Goal: Task Accomplishment & Management: Manage account settings

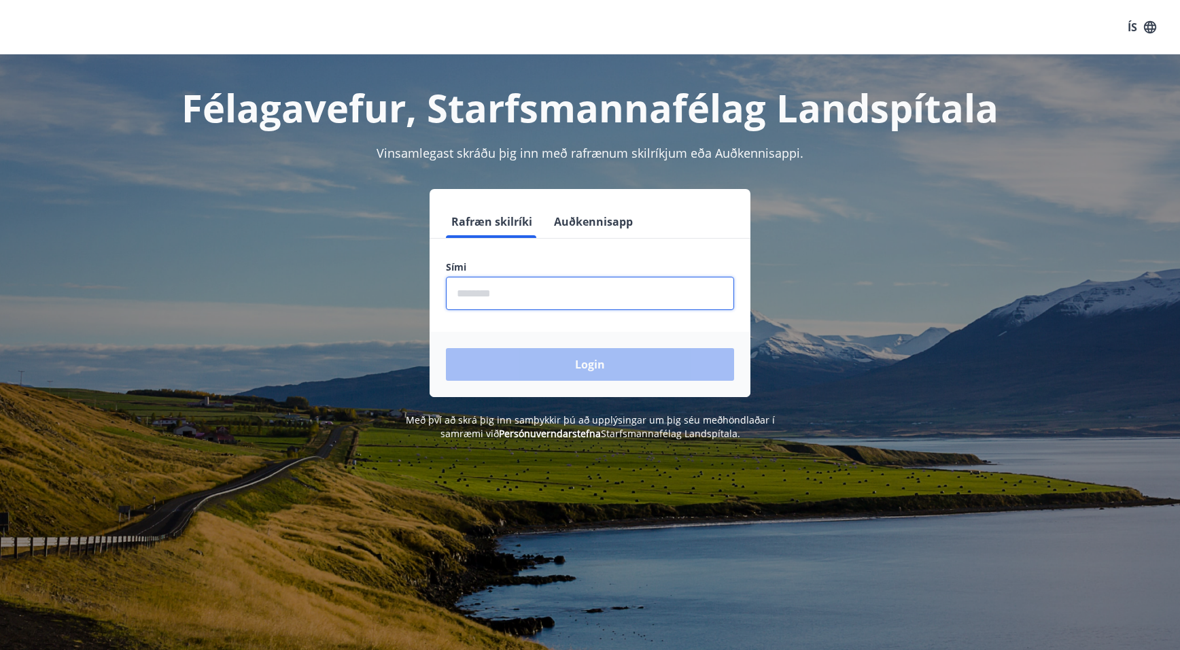
click at [540, 296] on input "phone" at bounding box center [590, 293] width 288 height 33
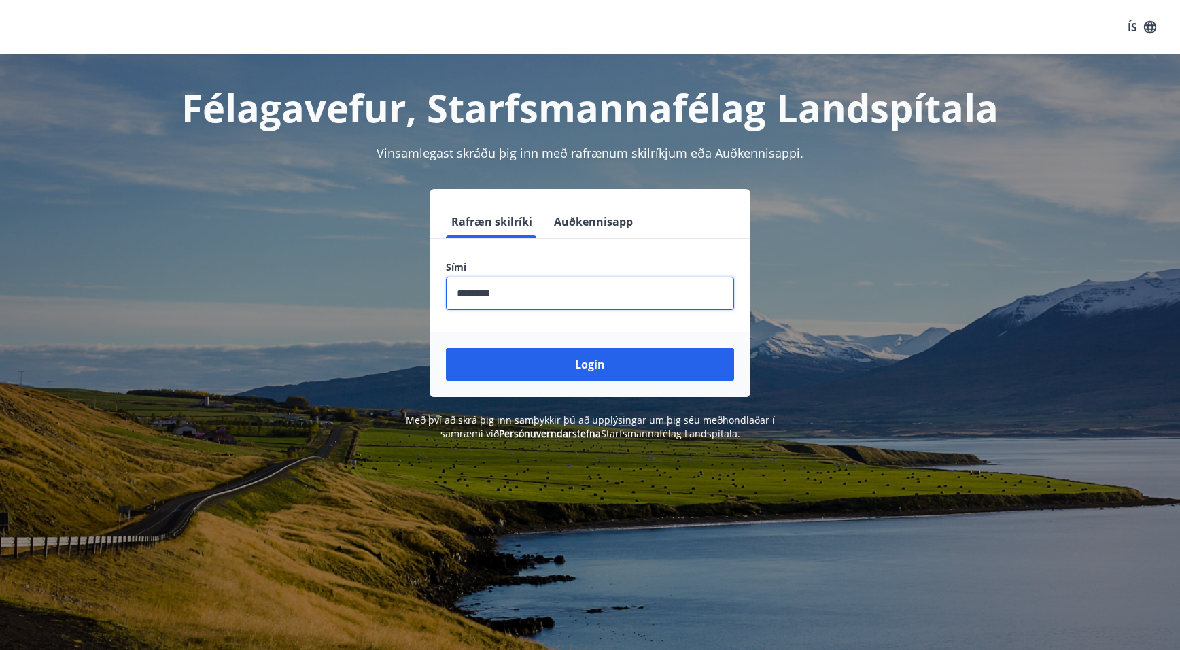
type input "********"
click at [446, 348] on button "Login" at bounding box center [590, 364] width 288 height 33
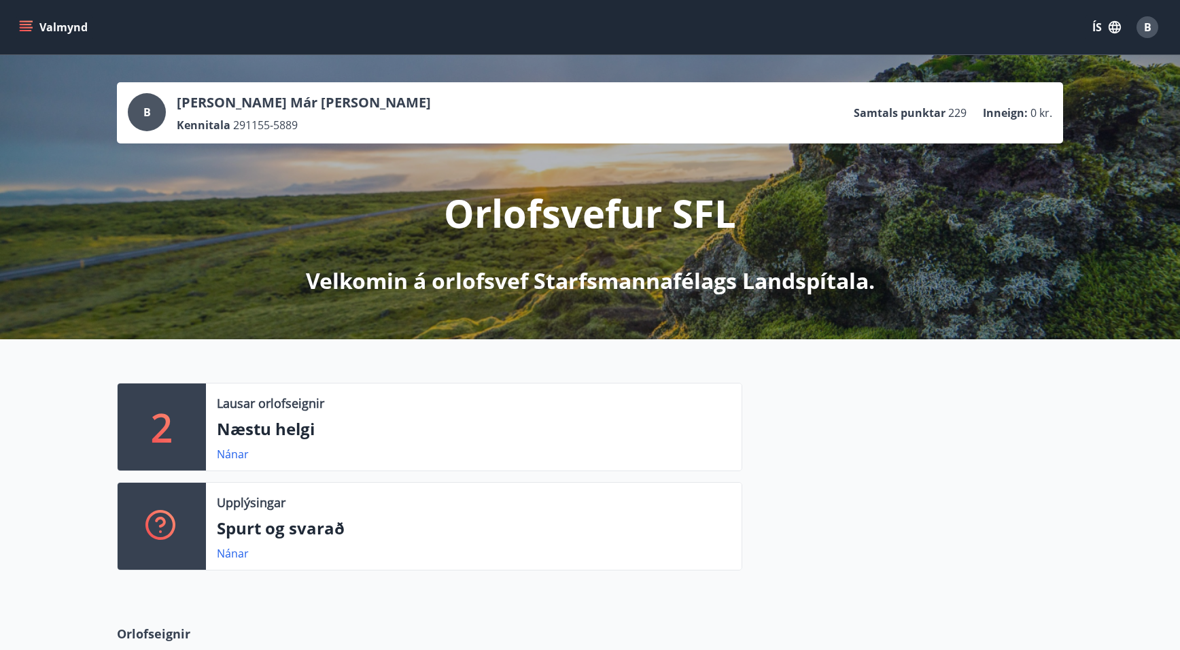
click at [22, 22] on icon "menu" at bounding box center [26, 27] width 14 height 14
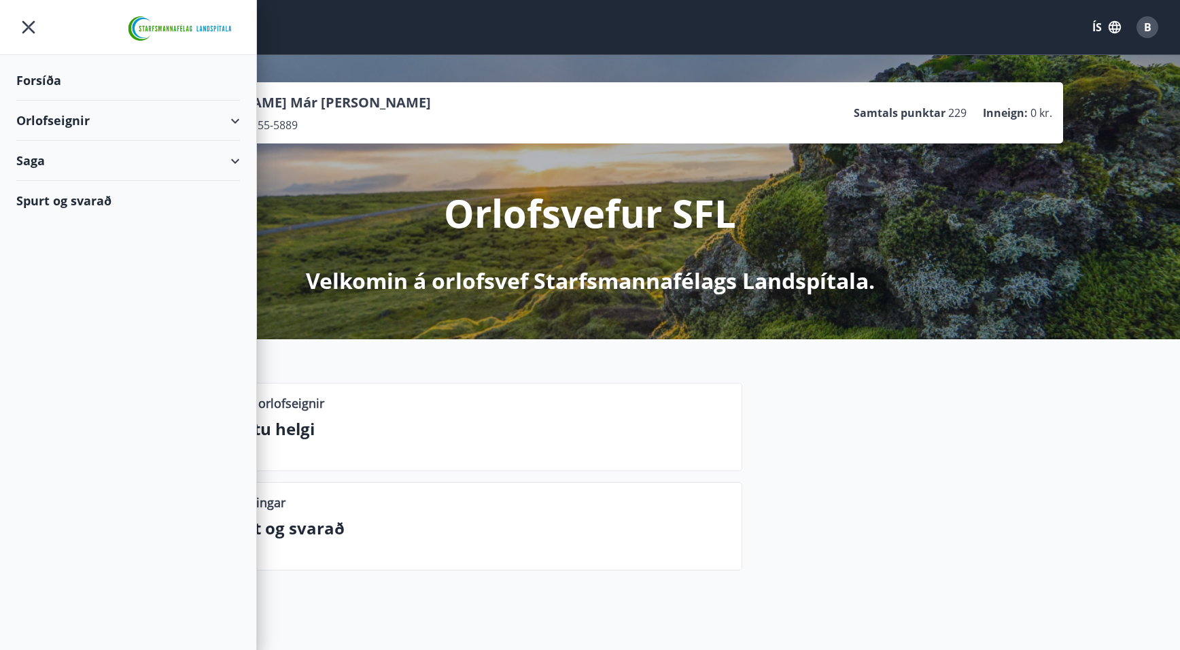
click at [41, 113] on div "Orlofseignir" at bounding box center [128, 121] width 224 height 40
click at [46, 179] on div "Bókunardagatal" at bounding box center [128, 183] width 202 height 29
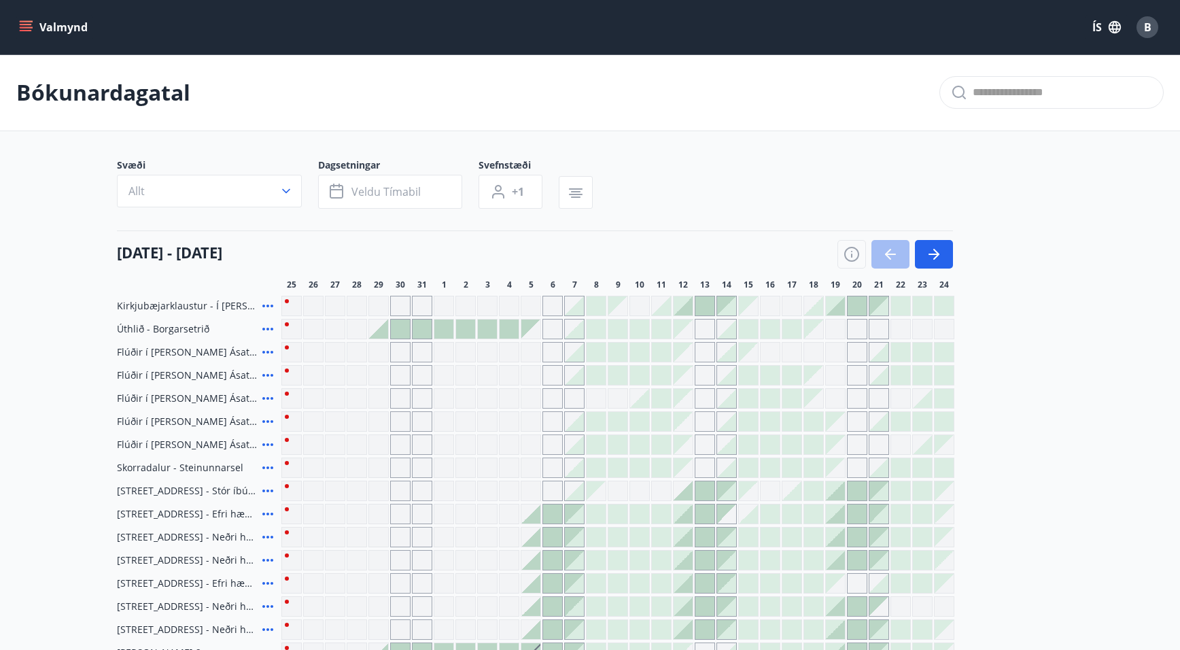
click at [575, 304] on div at bounding box center [574, 305] width 19 height 19
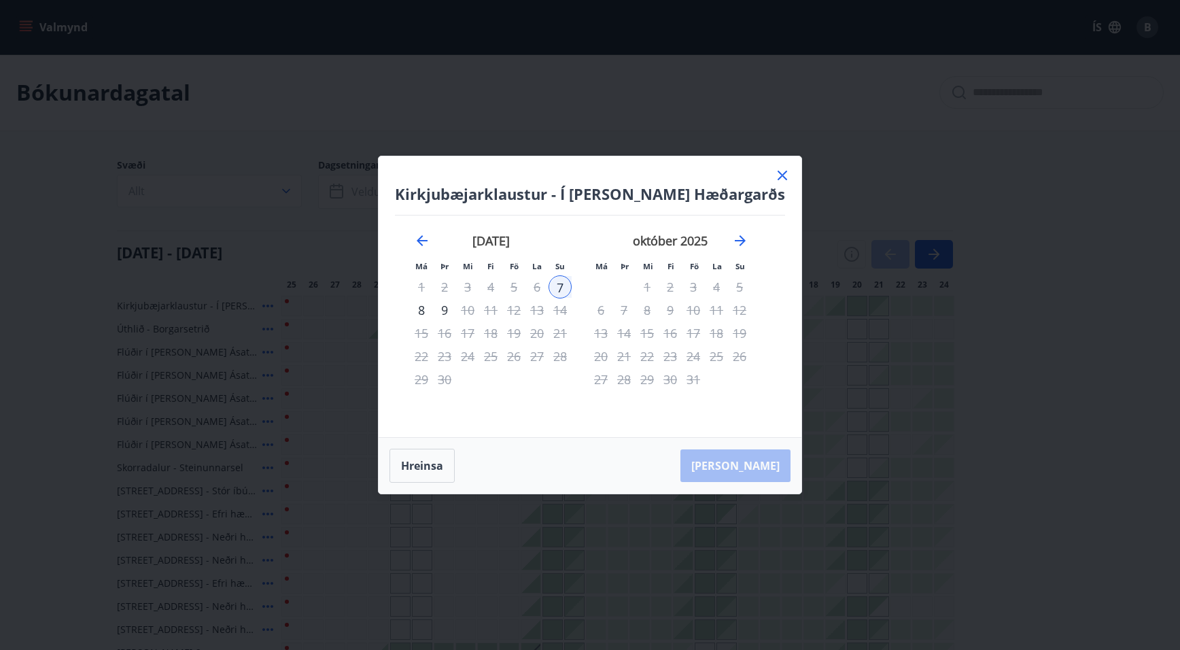
click at [774, 172] on icon at bounding box center [782, 175] width 16 height 16
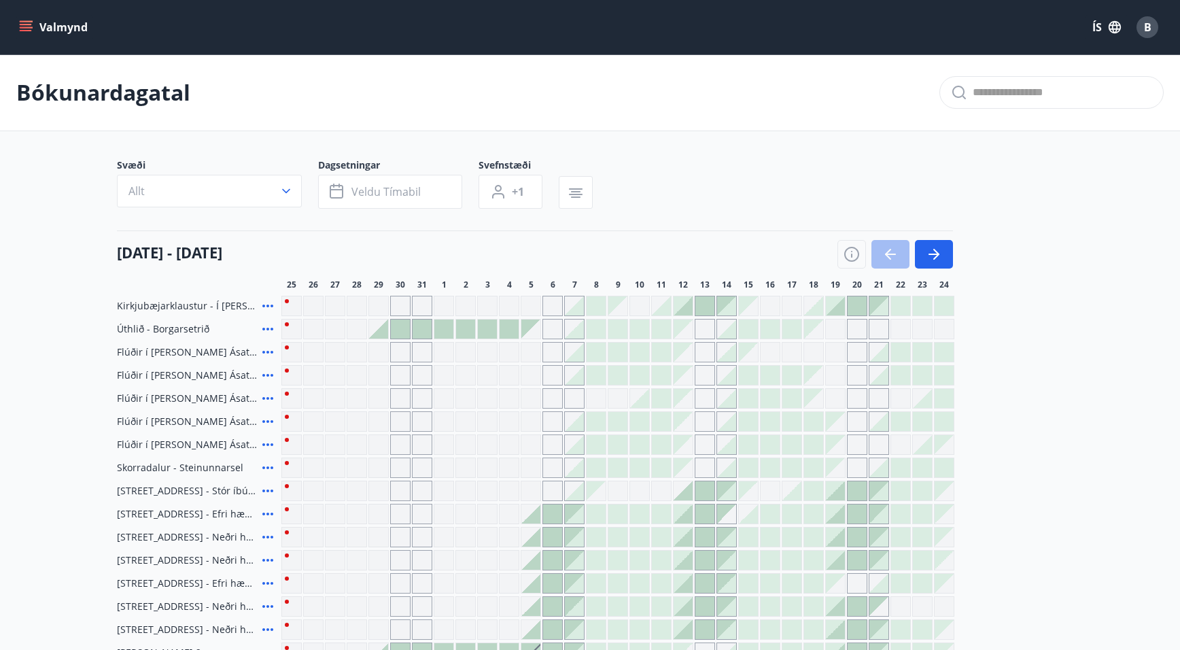
click at [24, 18] on button "Valmynd" at bounding box center [54, 27] width 77 height 24
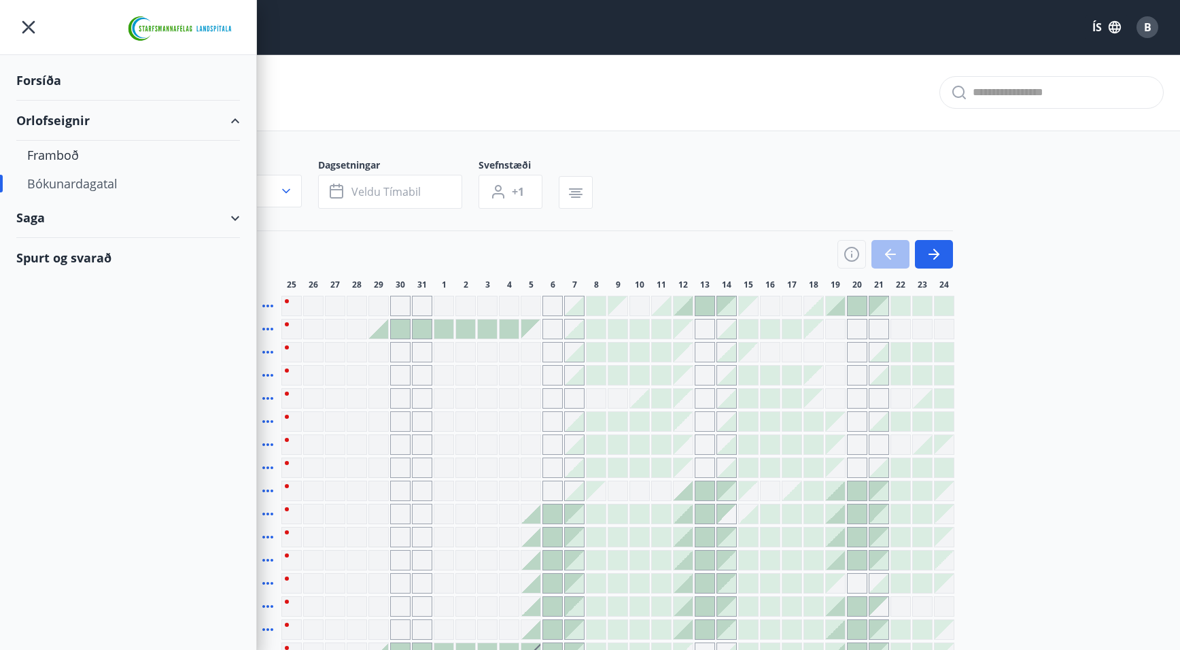
click at [38, 256] on div "Spurt og svarað" at bounding box center [128, 257] width 224 height 39
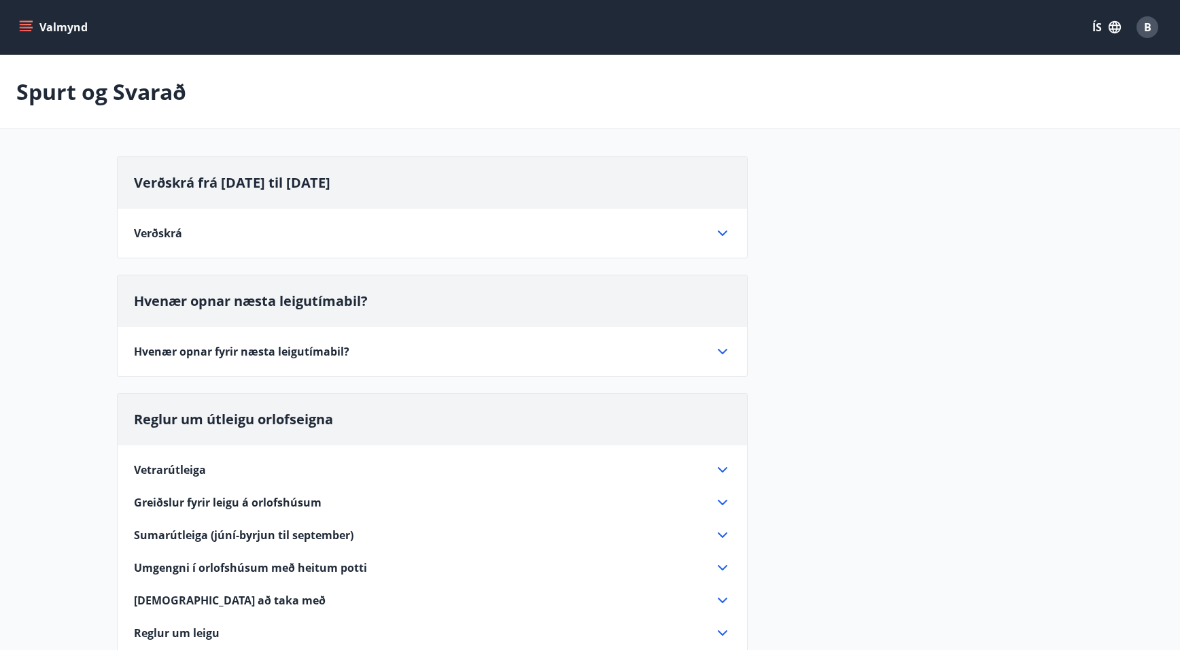
click at [722, 230] on icon at bounding box center [722, 233] width 16 height 16
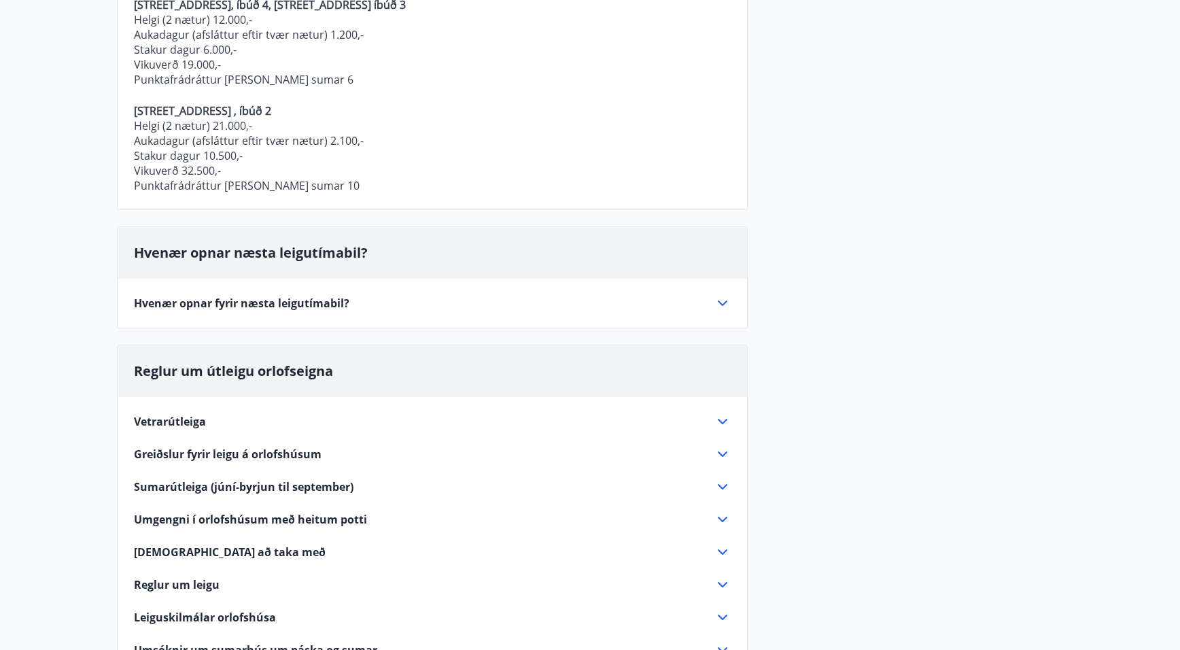
scroll to position [692, 0]
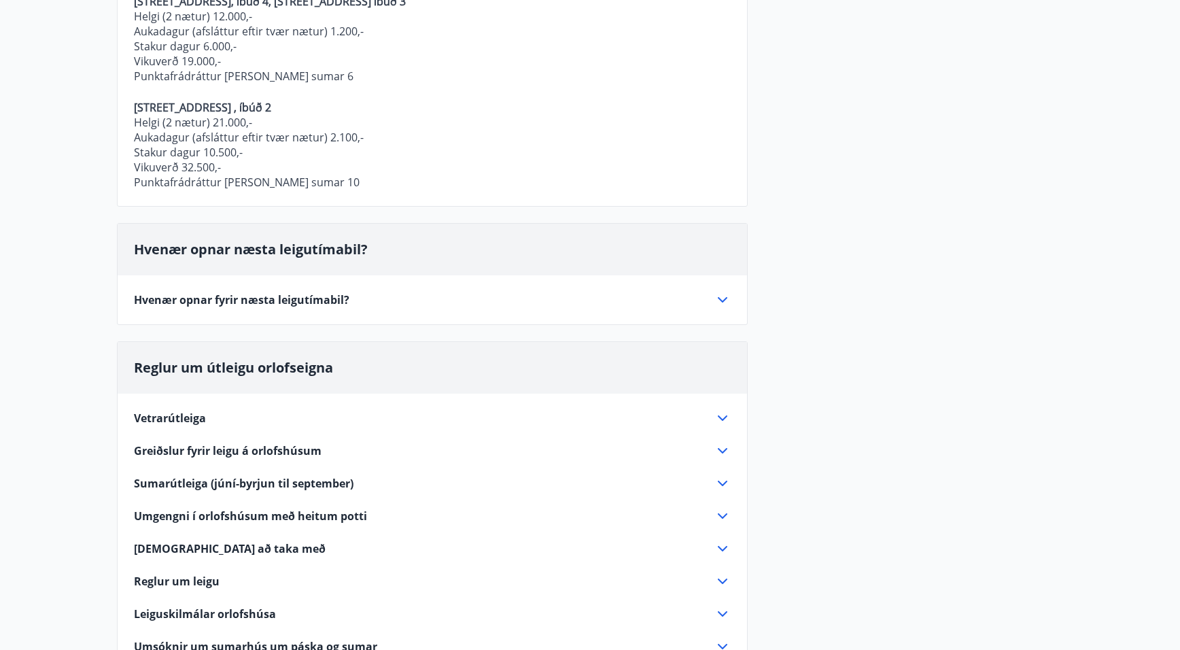
click at [712, 293] on div "Hvenær opnar fyrir næsta leigutímabil?" at bounding box center [424, 299] width 580 height 15
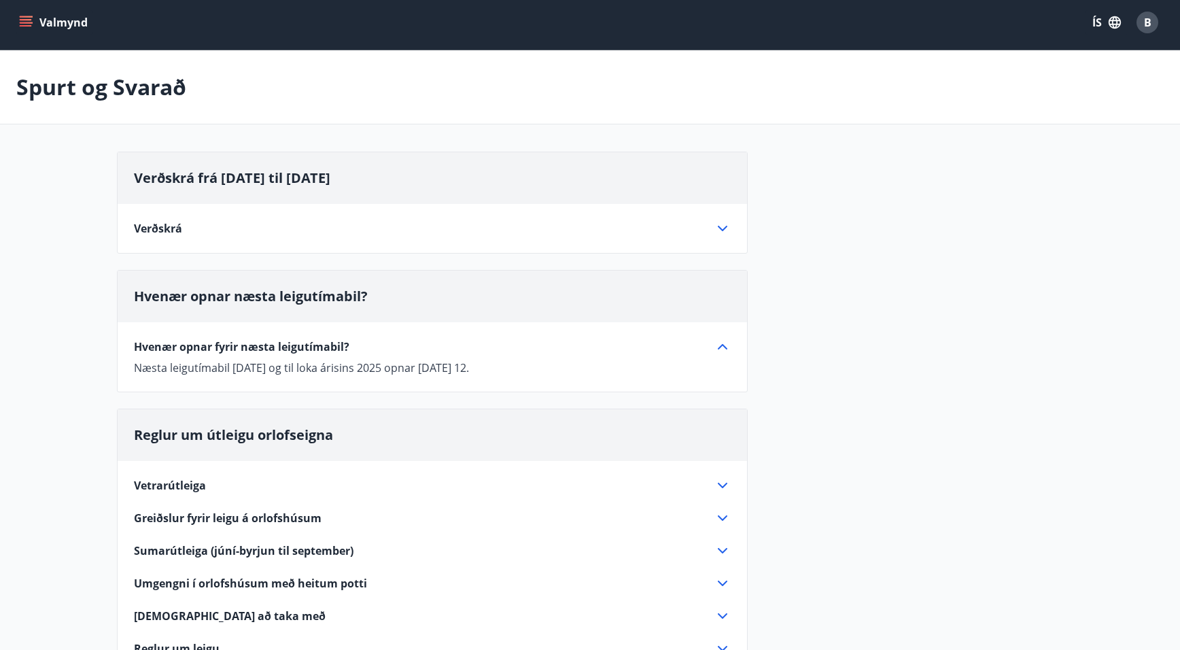
scroll to position [0, 0]
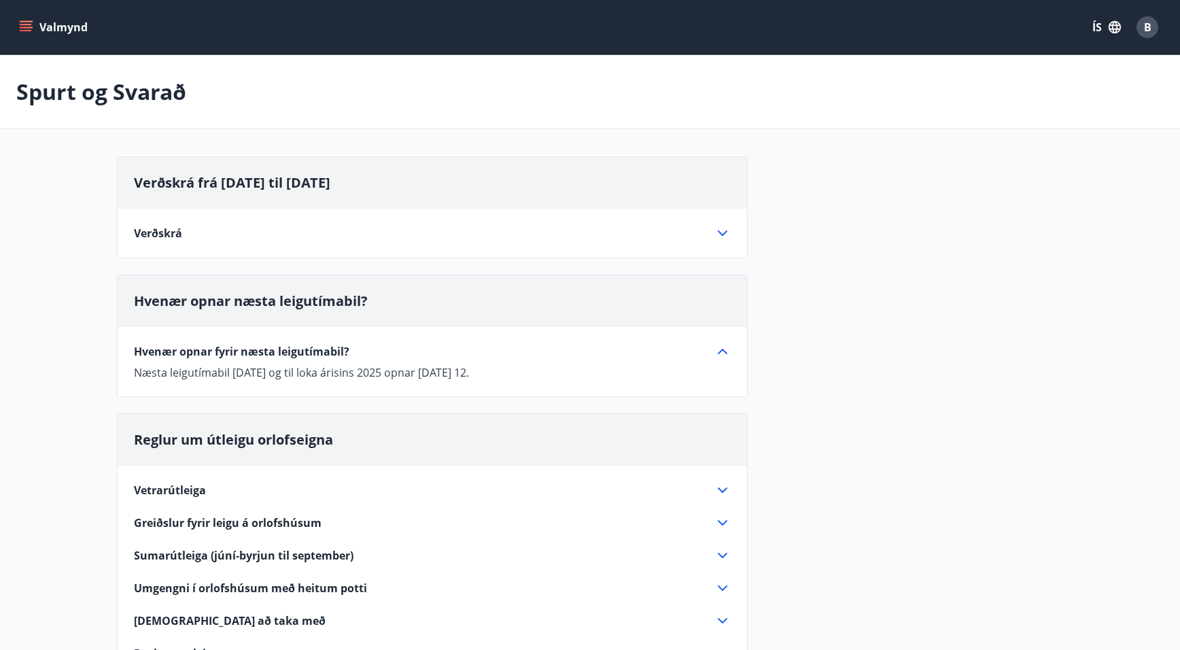
click at [727, 226] on icon at bounding box center [722, 233] width 16 height 16
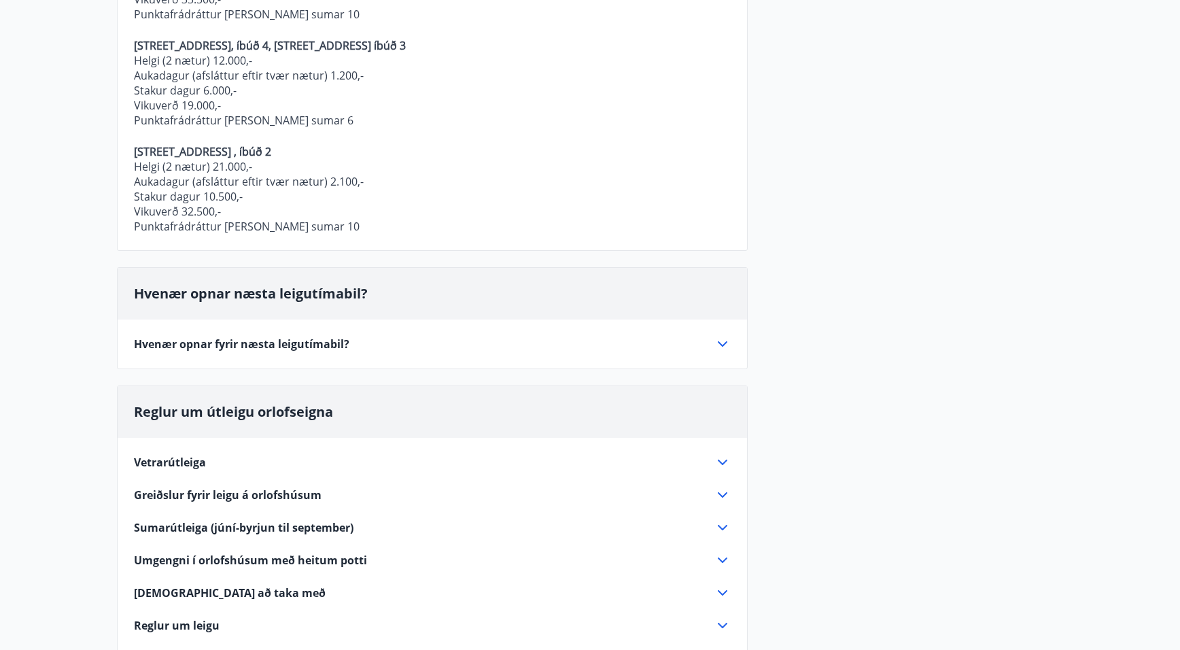
scroll to position [650, 0]
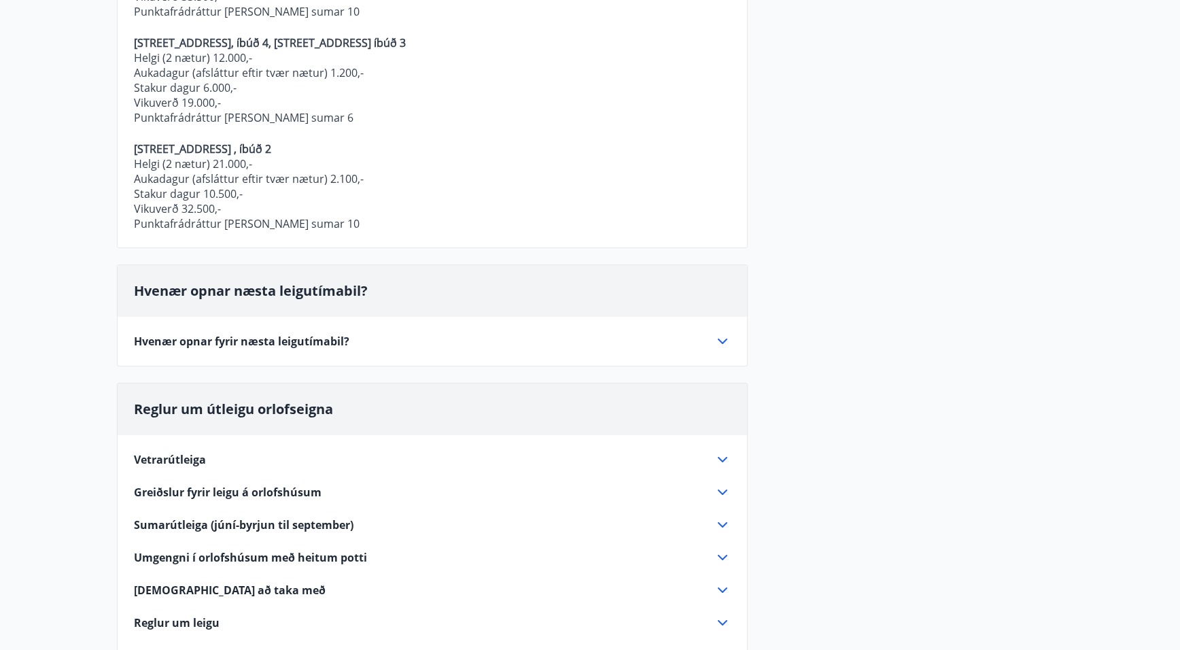
click at [725, 338] on icon at bounding box center [722, 341] width 16 height 16
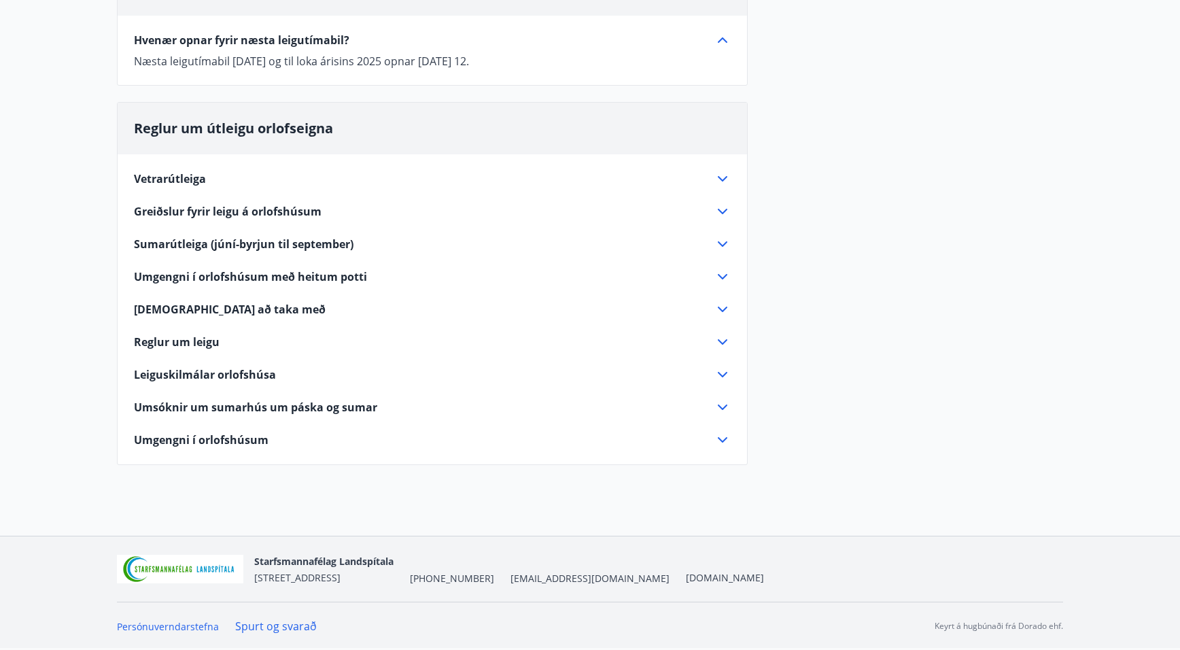
scroll to position [311, 0]
click at [720, 181] on icon at bounding box center [722, 179] width 16 height 16
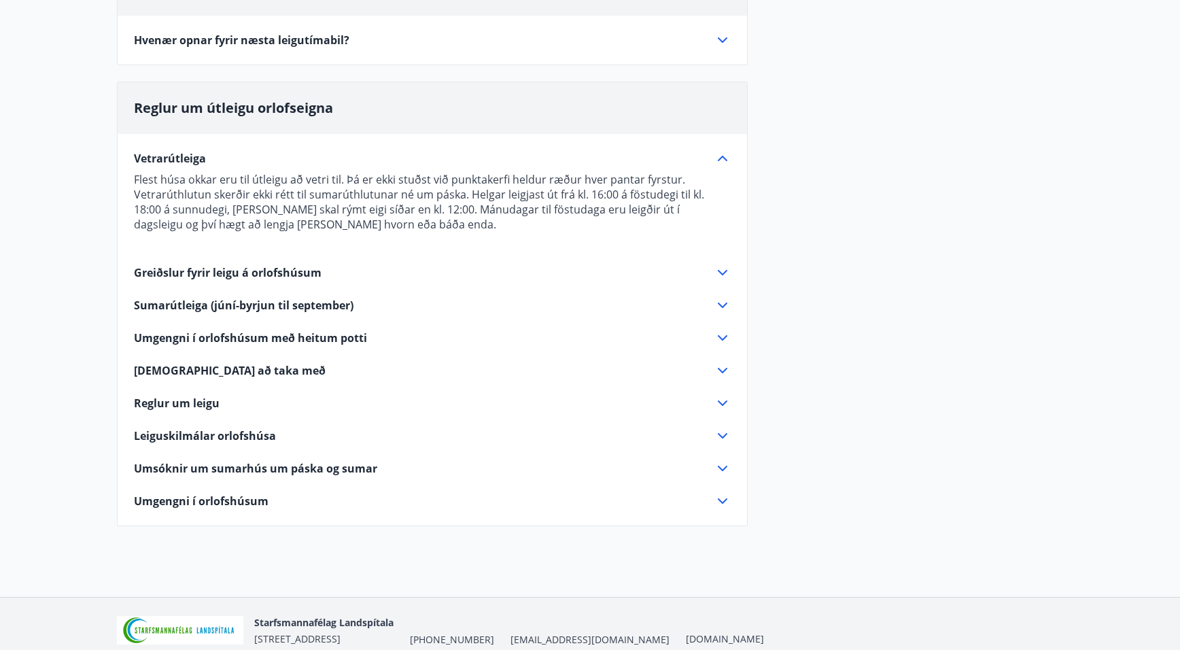
scroll to position [315, 0]
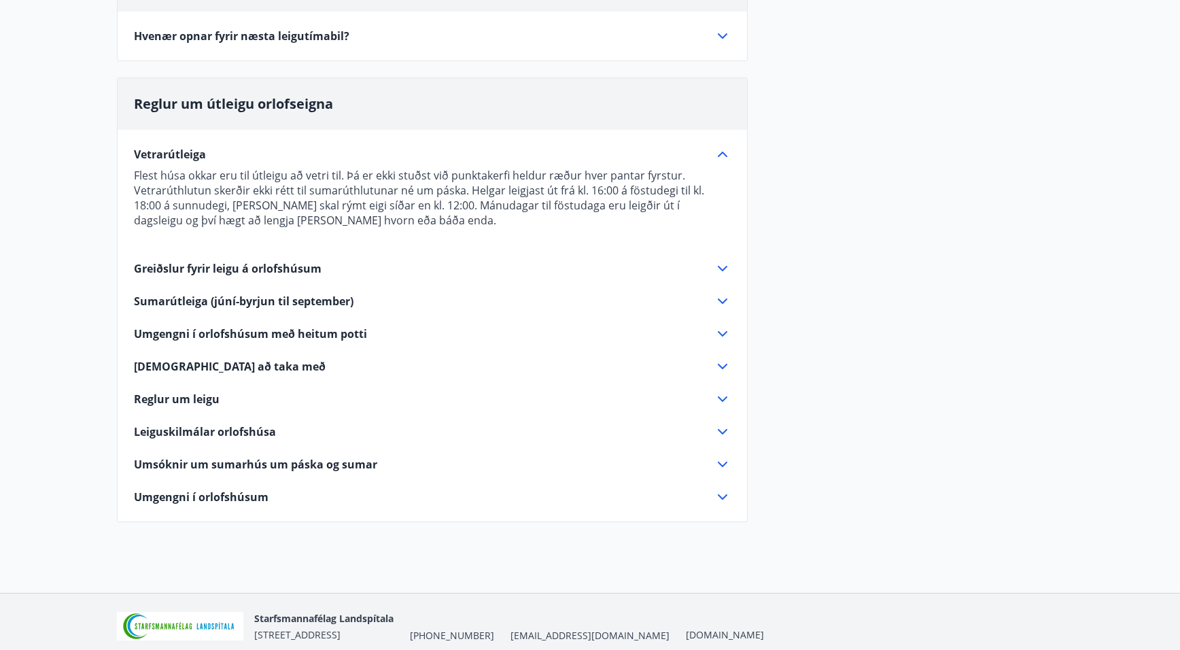
click at [722, 263] on icon at bounding box center [722, 268] width 16 height 16
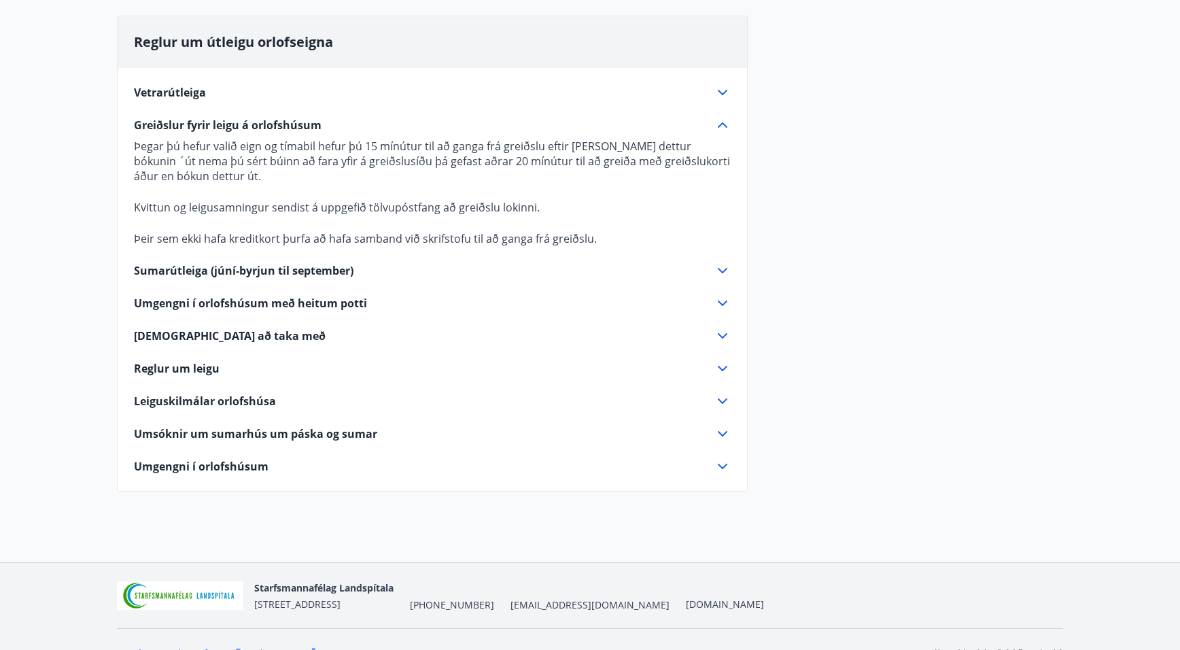
scroll to position [382, 0]
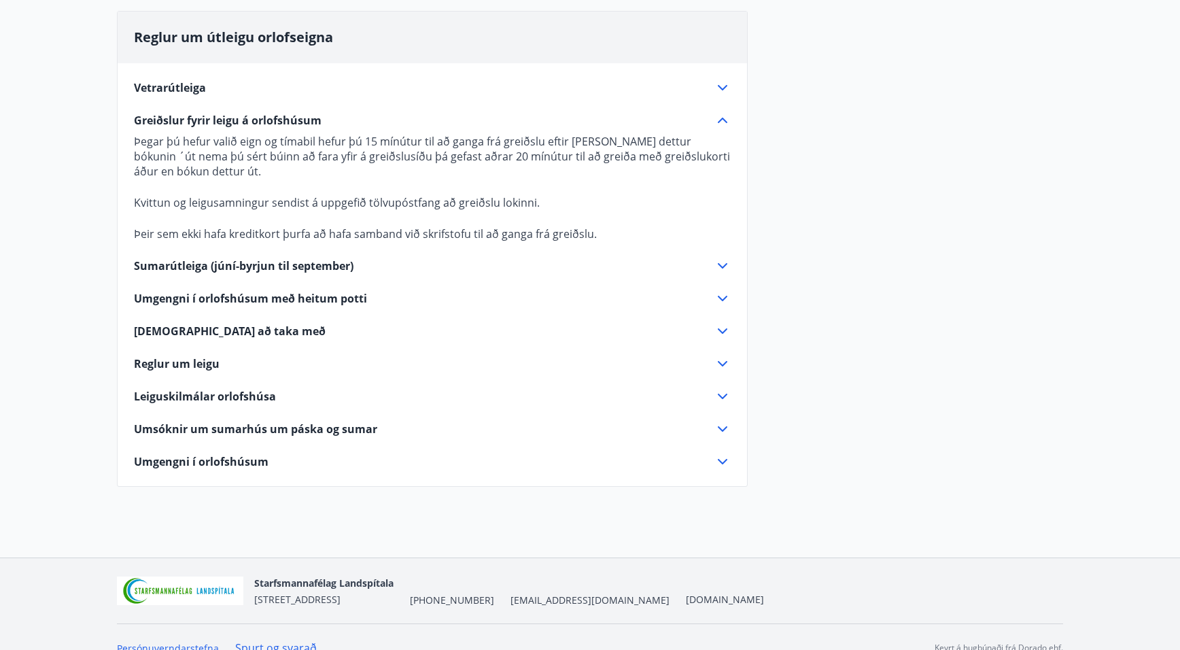
click at [712, 264] on div "Sumarútleiga (júní-byrjun til september)" at bounding box center [424, 265] width 580 height 15
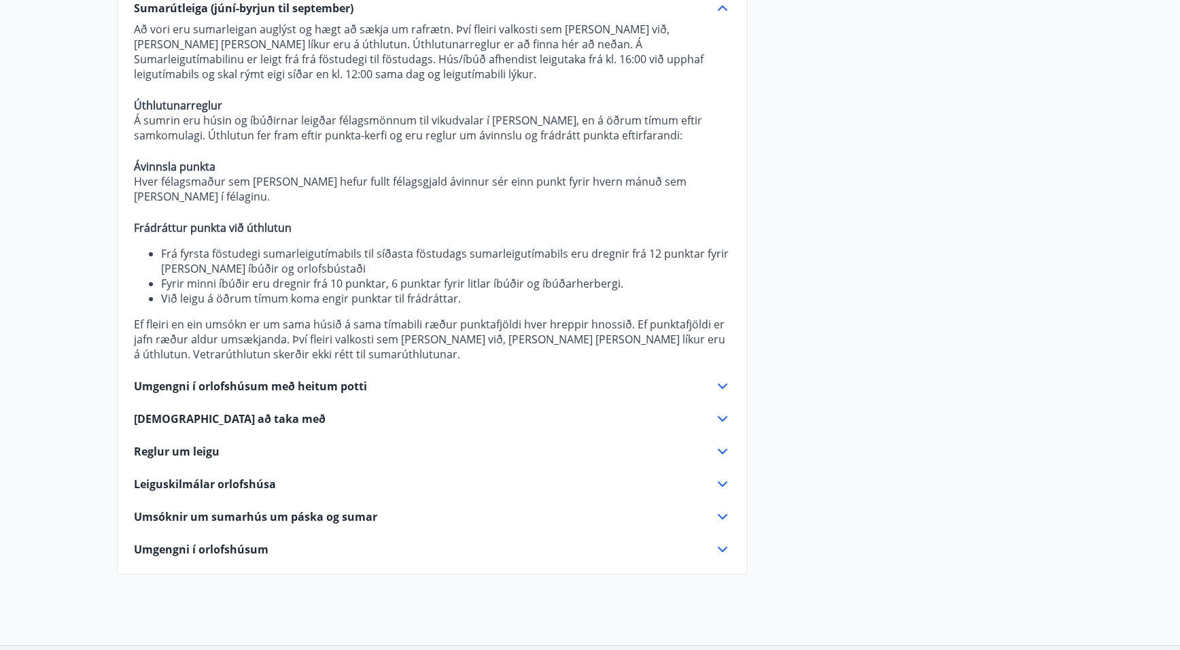
scroll to position [529, 0]
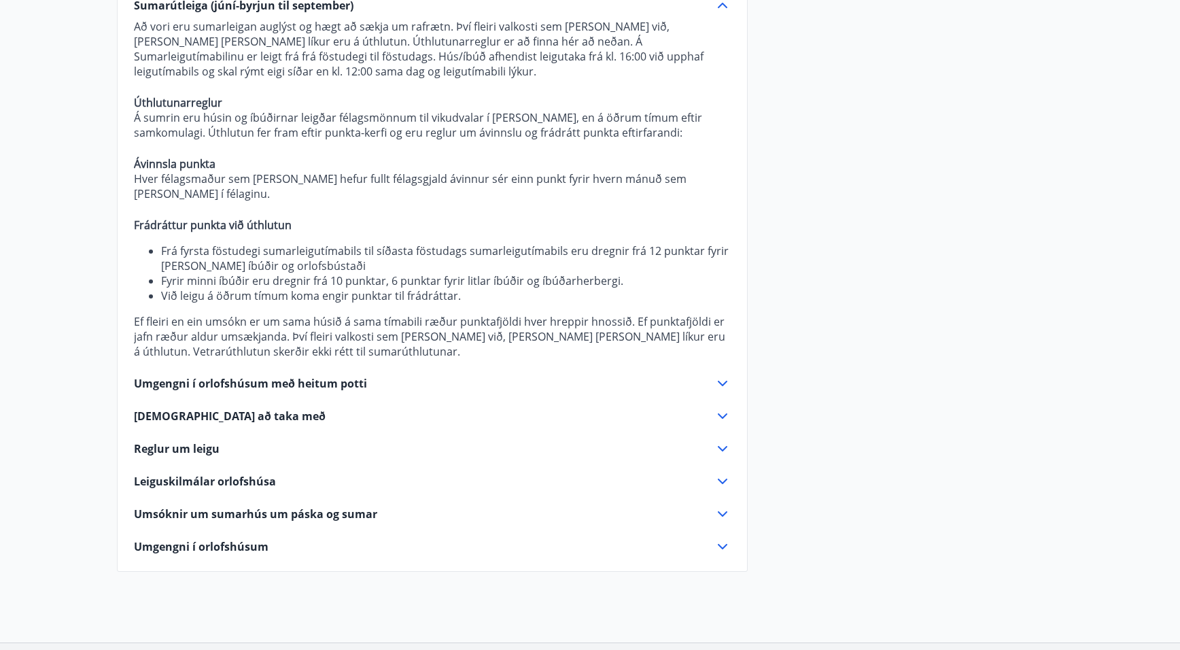
click at [722, 440] on icon at bounding box center [722, 448] width 16 height 16
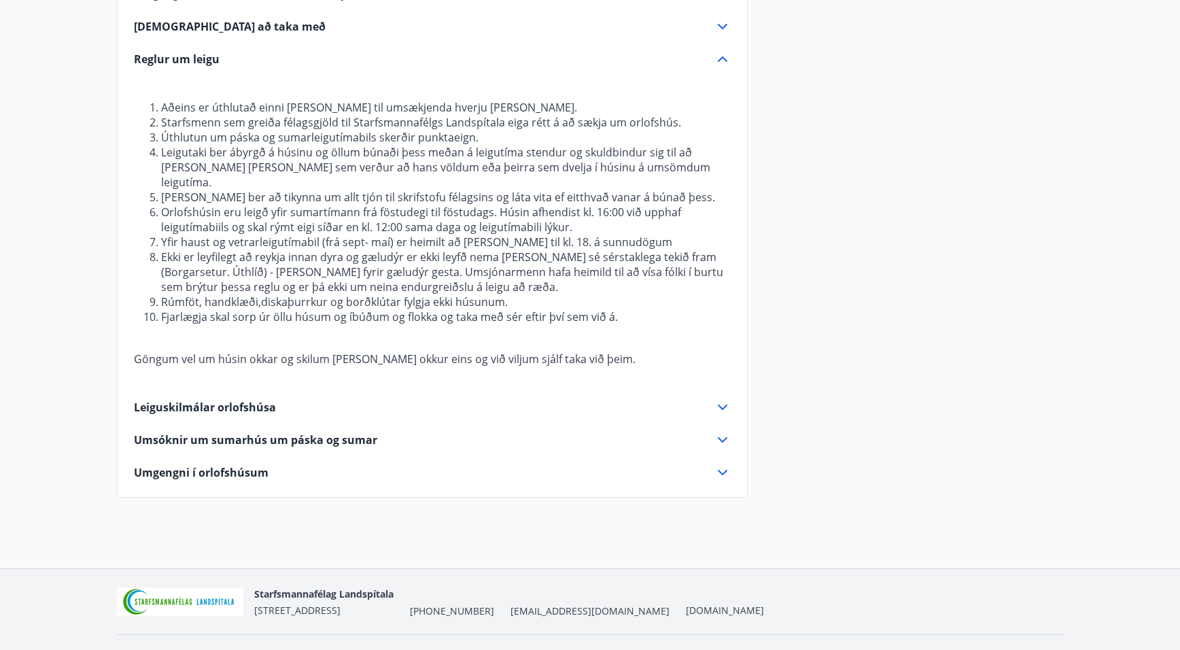
scroll to position [591, 0]
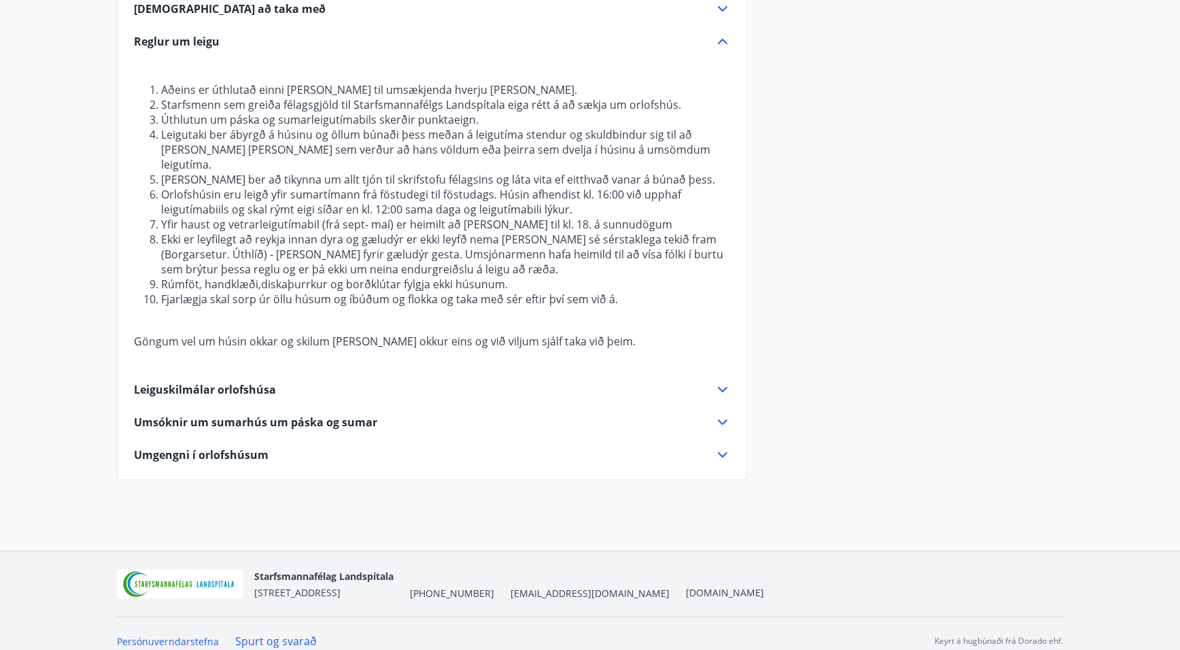
click at [726, 387] on icon at bounding box center [722, 389] width 10 height 5
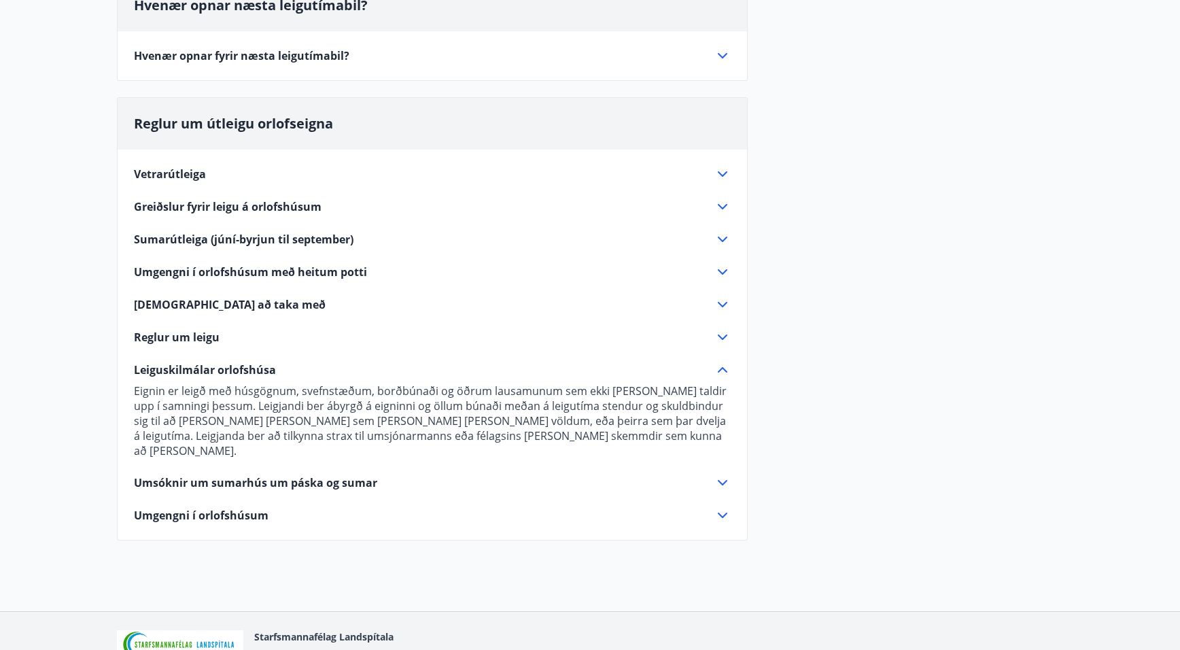
scroll to position [290, 0]
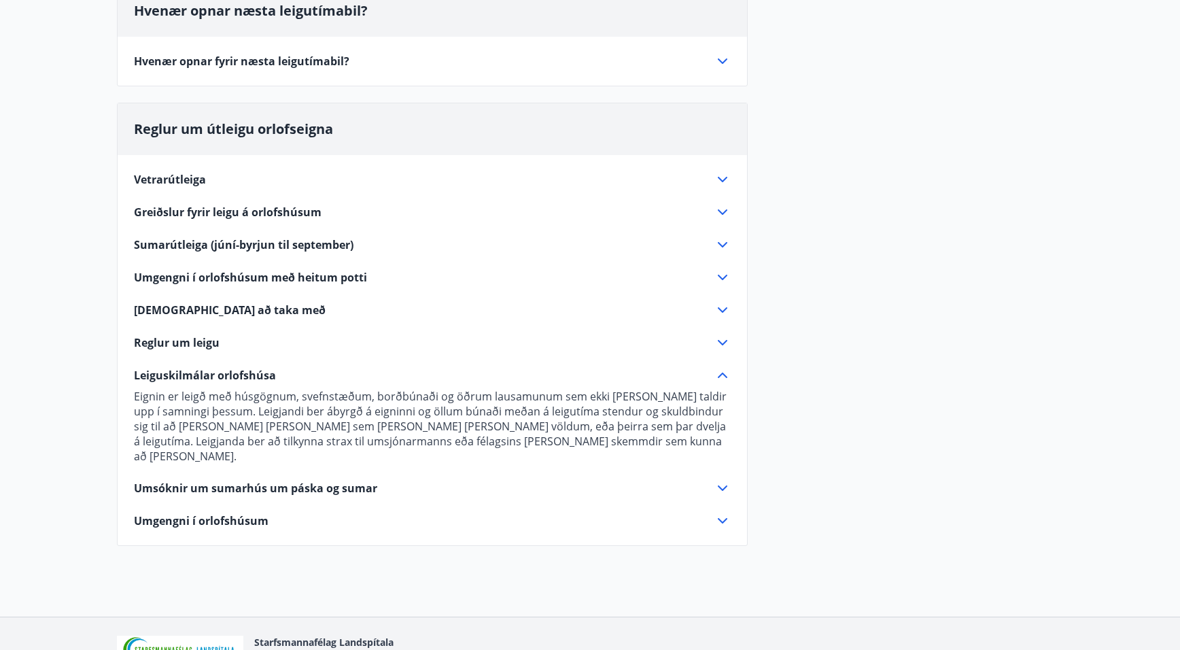
click at [722, 207] on icon at bounding box center [722, 212] width 16 height 16
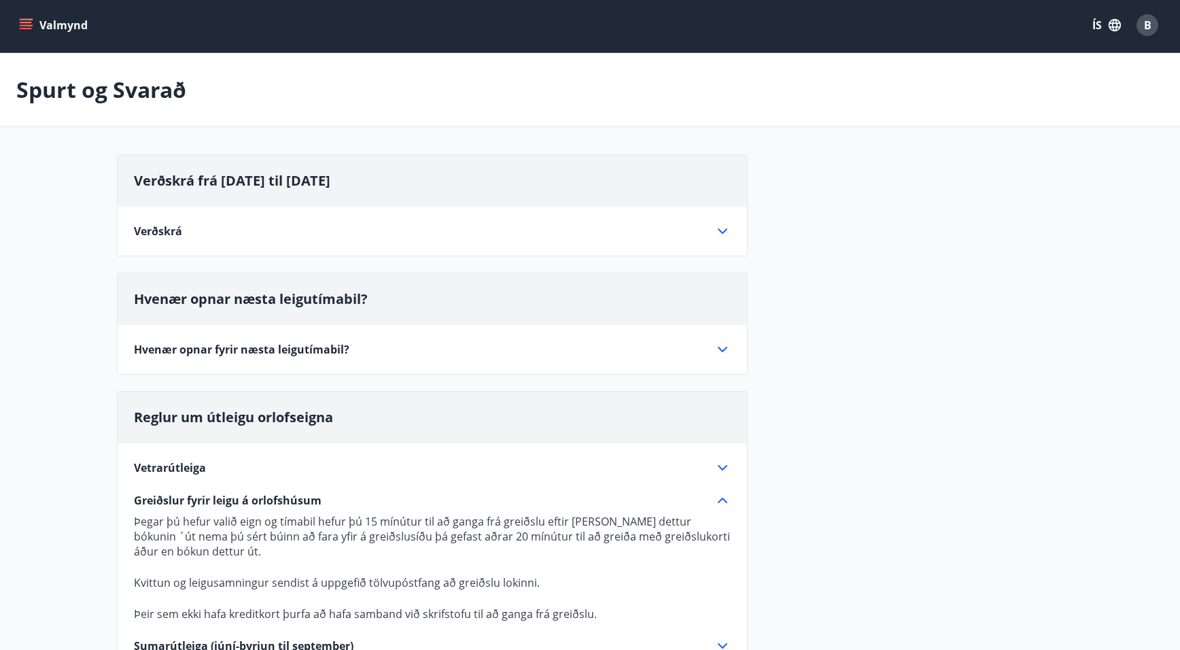
scroll to position [3, 0]
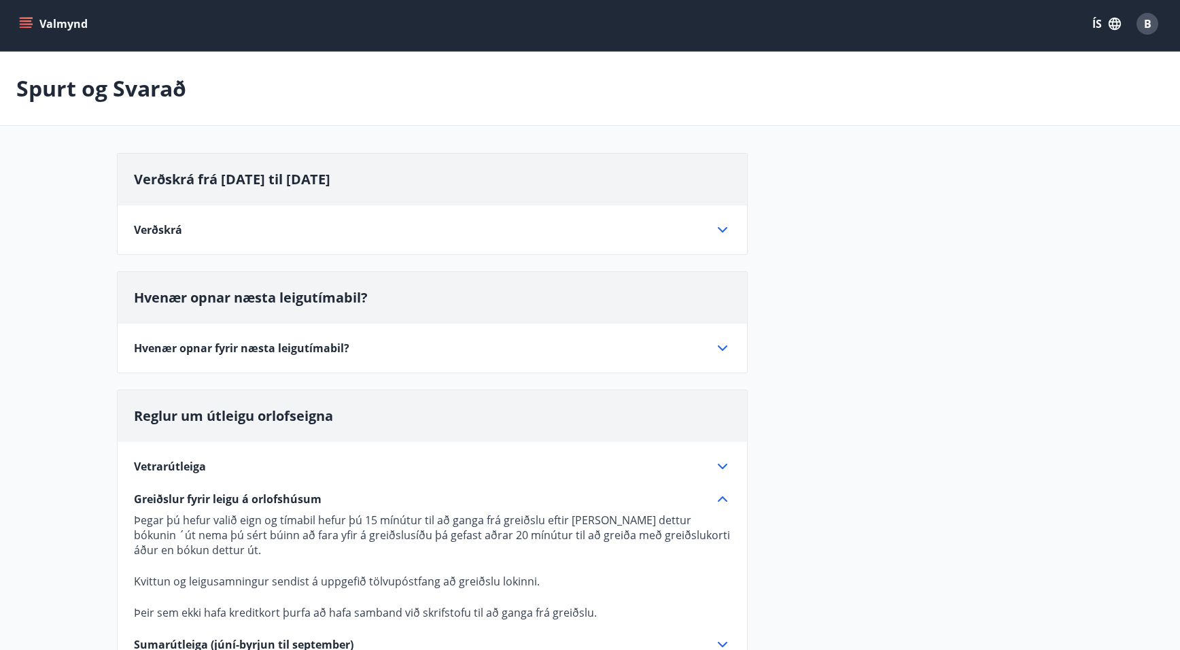
click at [717, 230] on icon at bounding box center [722, 229] width 16 height 16
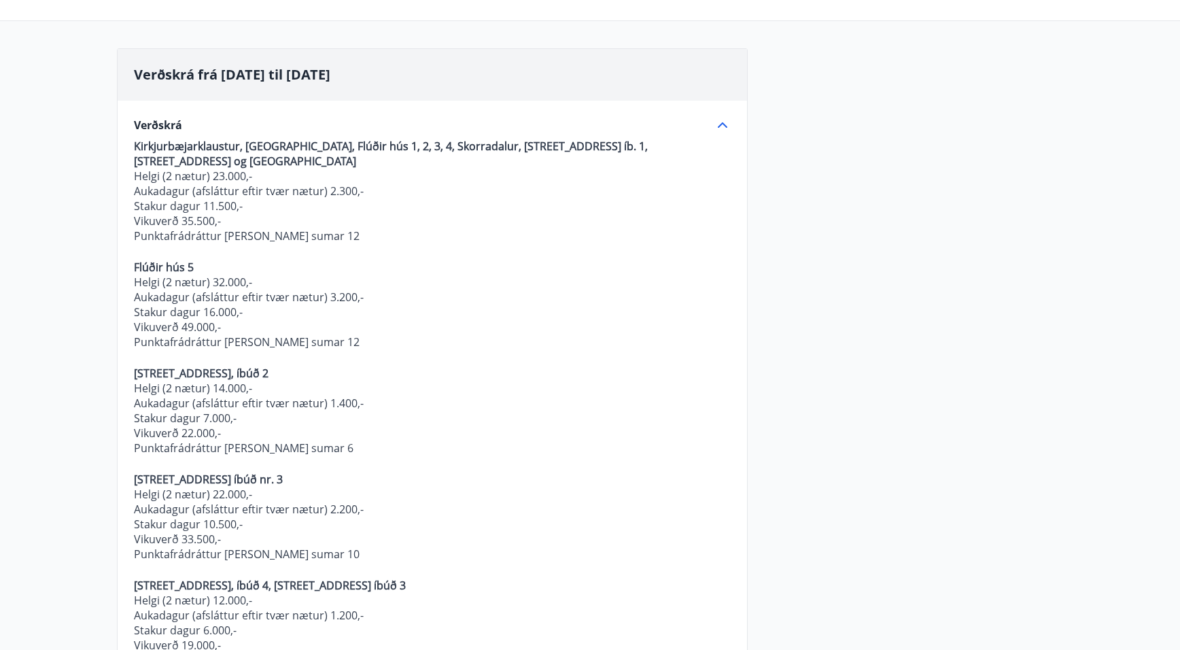
scroll to position [0, 0]
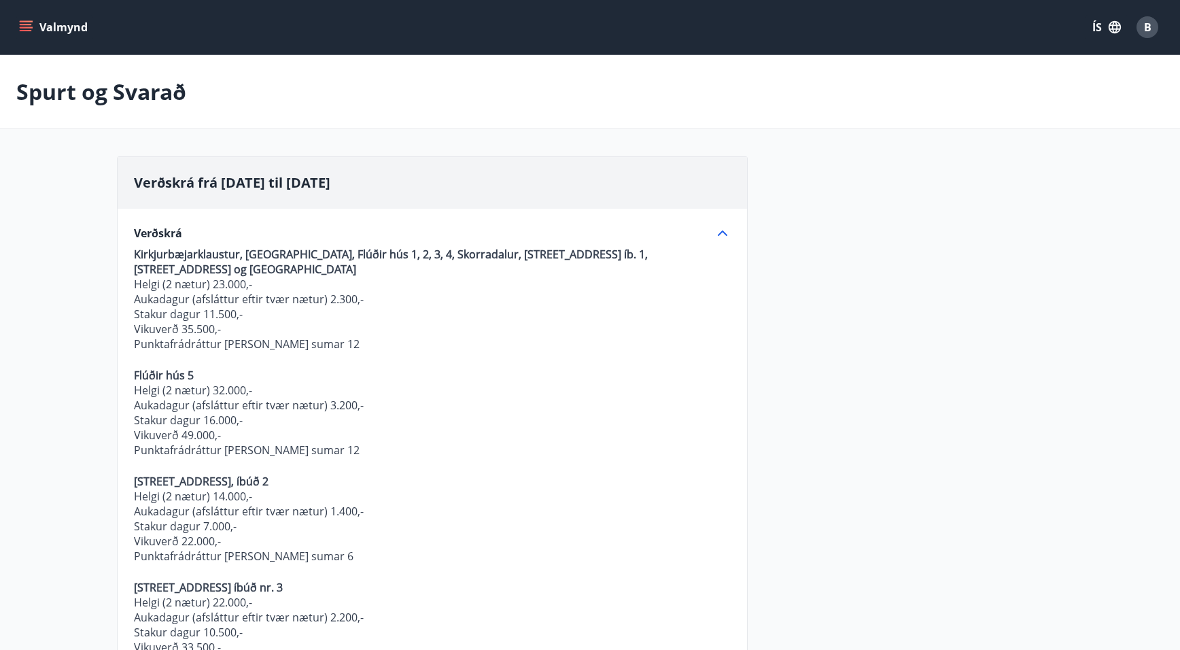
click at [29, 23] on icon "menu" at bounding box center [26, 27] width 14 height 14
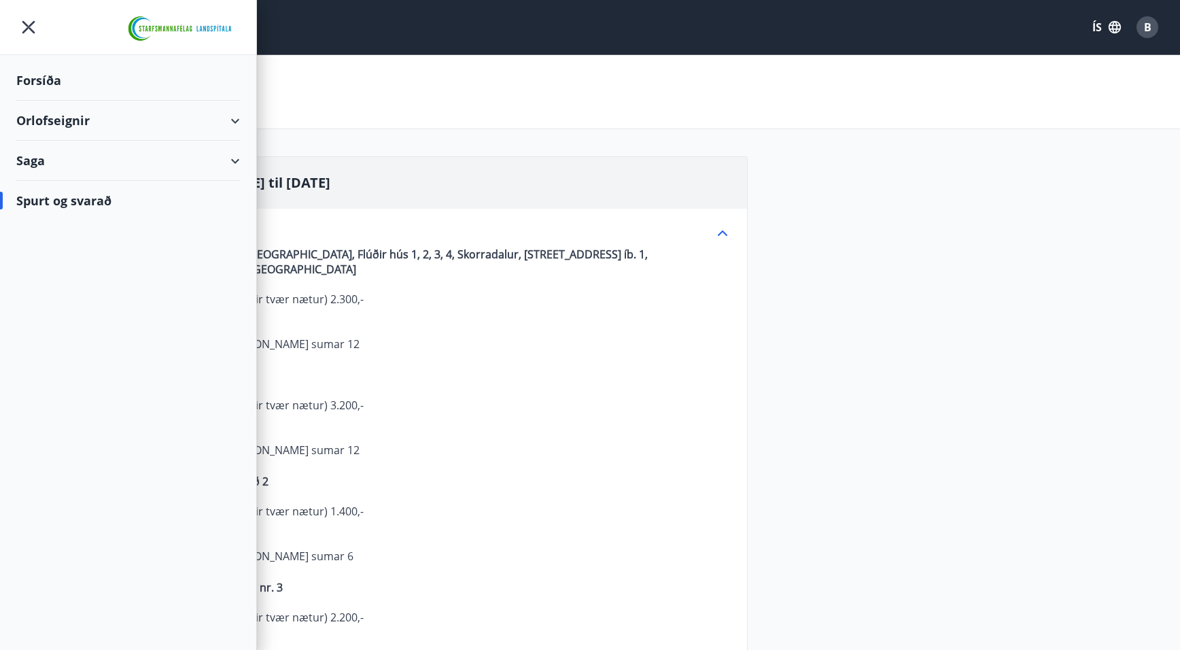
click at [58, 153] on div "Saga" at bounding box center [128, 161] width 224 height 40
click at [53, 192] on div "Bókanir" at bounding box center [128, 195] width 202 height 29
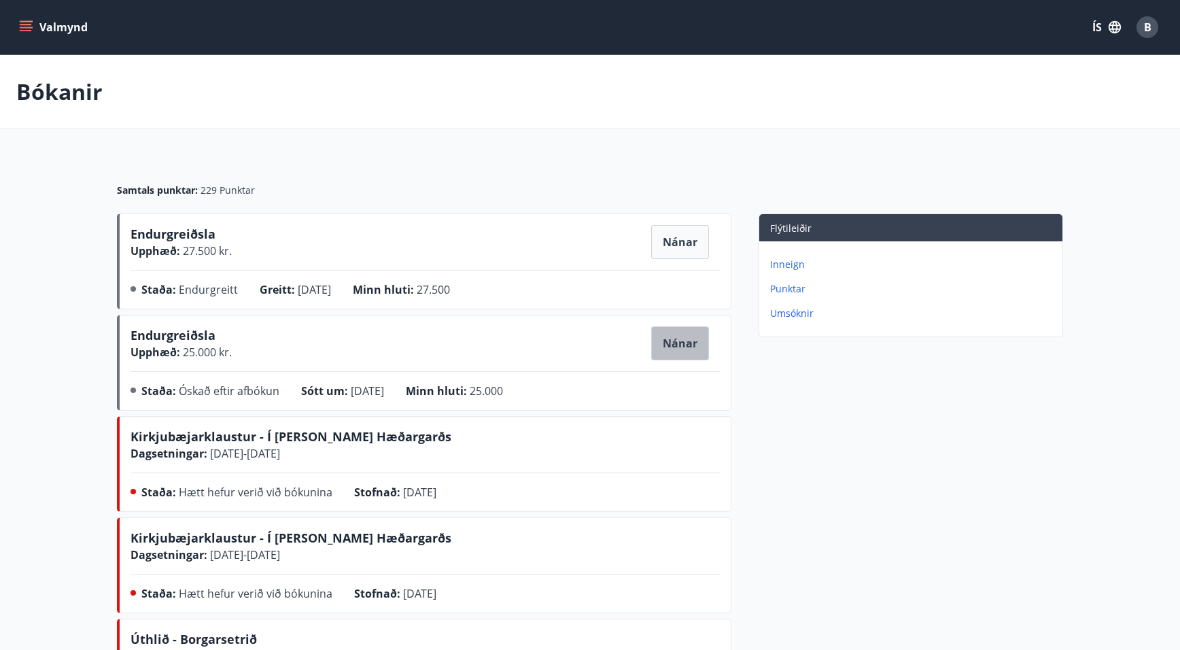
click at [681, 342] on button "Nánar" at bounding box center [680, 343] width 58 height 34
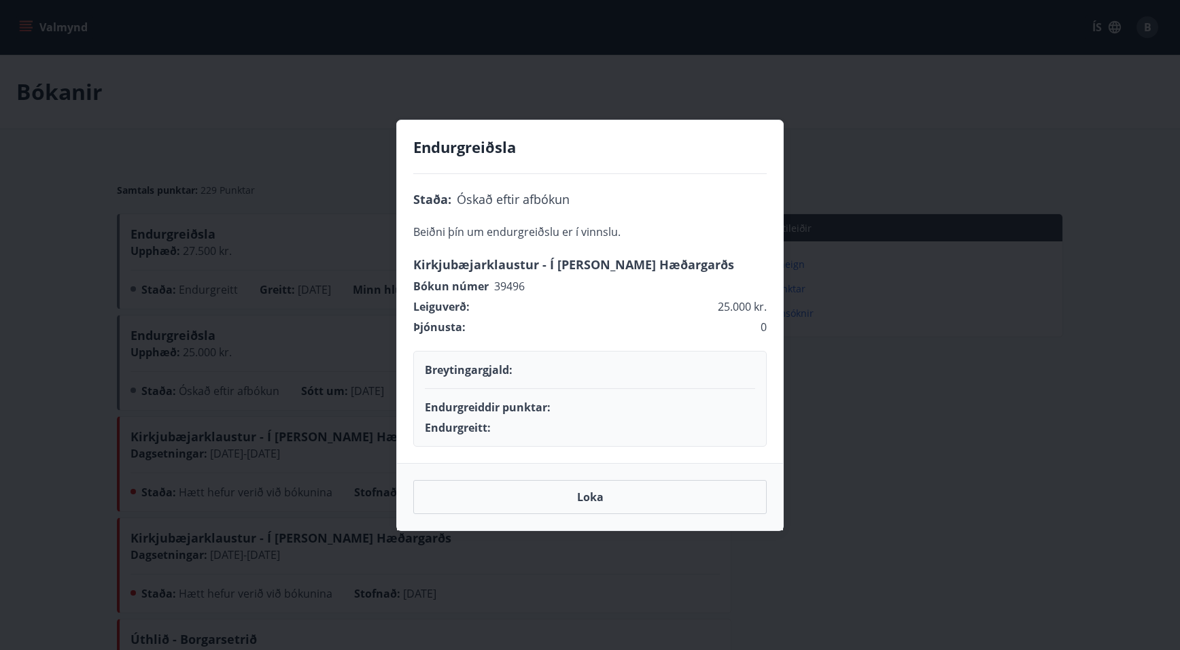
click at [642, 491] on button "Loka" at bounding box center [589, 497] width 353 height 34
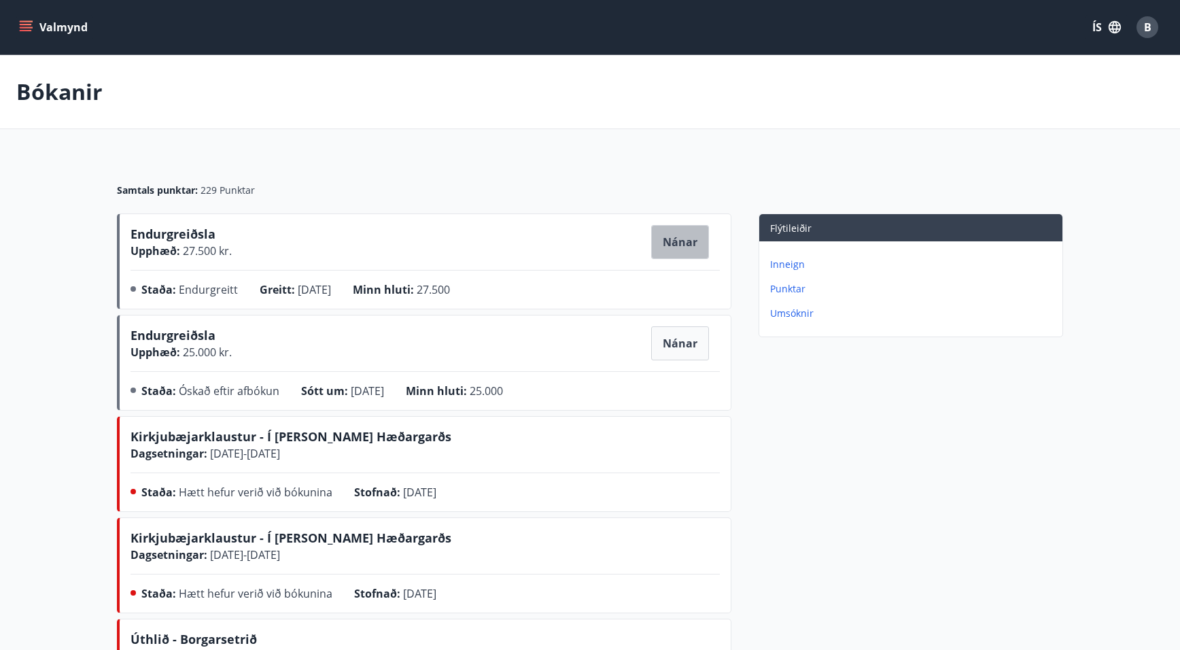
click at [683, 242] on button "Nánar" at bounding box center [680, 242] width 58 height 34
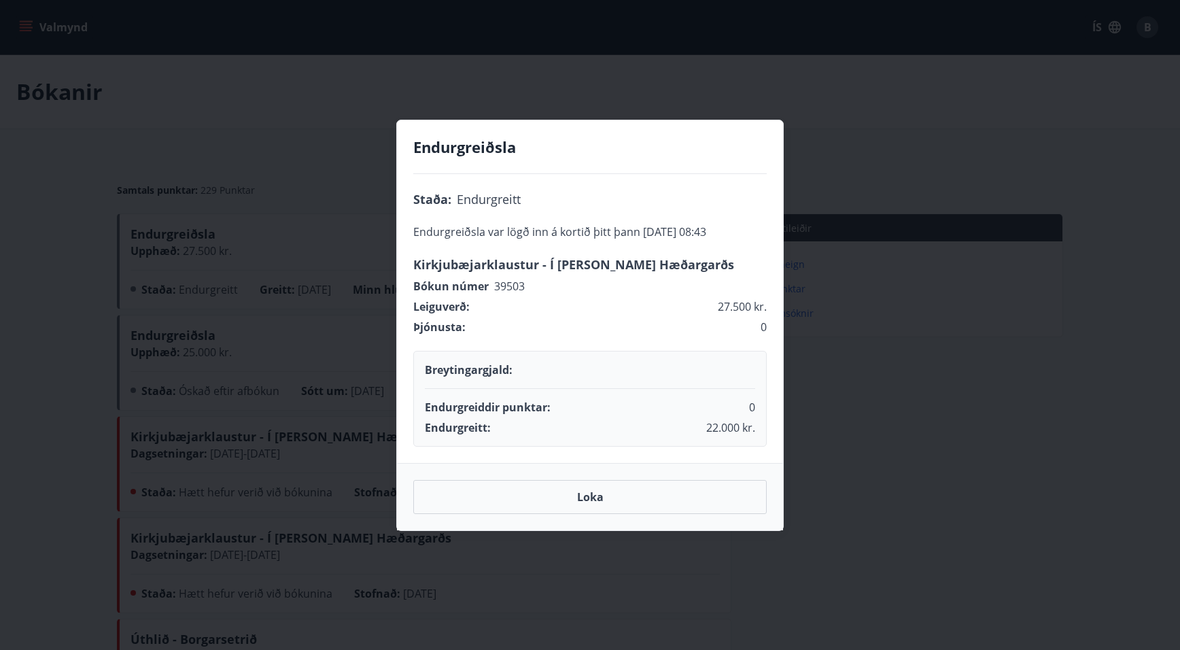
click at [588, 497] on button "Loka" at bounding box center [589, 497] width 353 height 34
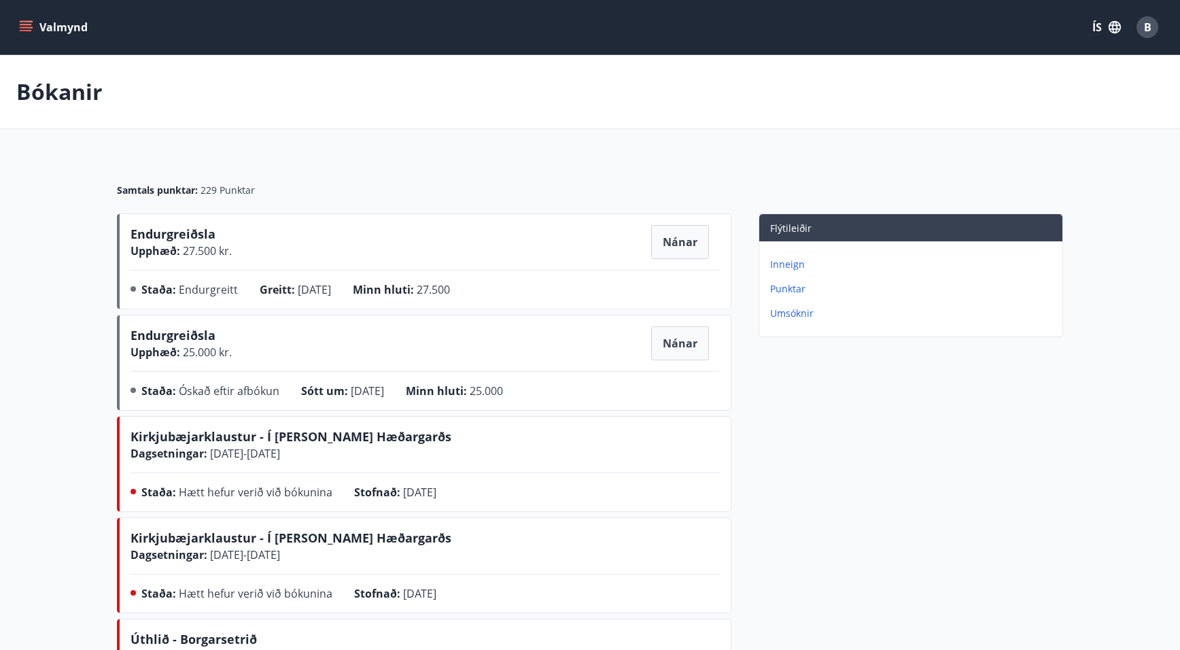
click at [776, 266] on p "Inneign" at bounding box center [913, 265] width 287 height 14
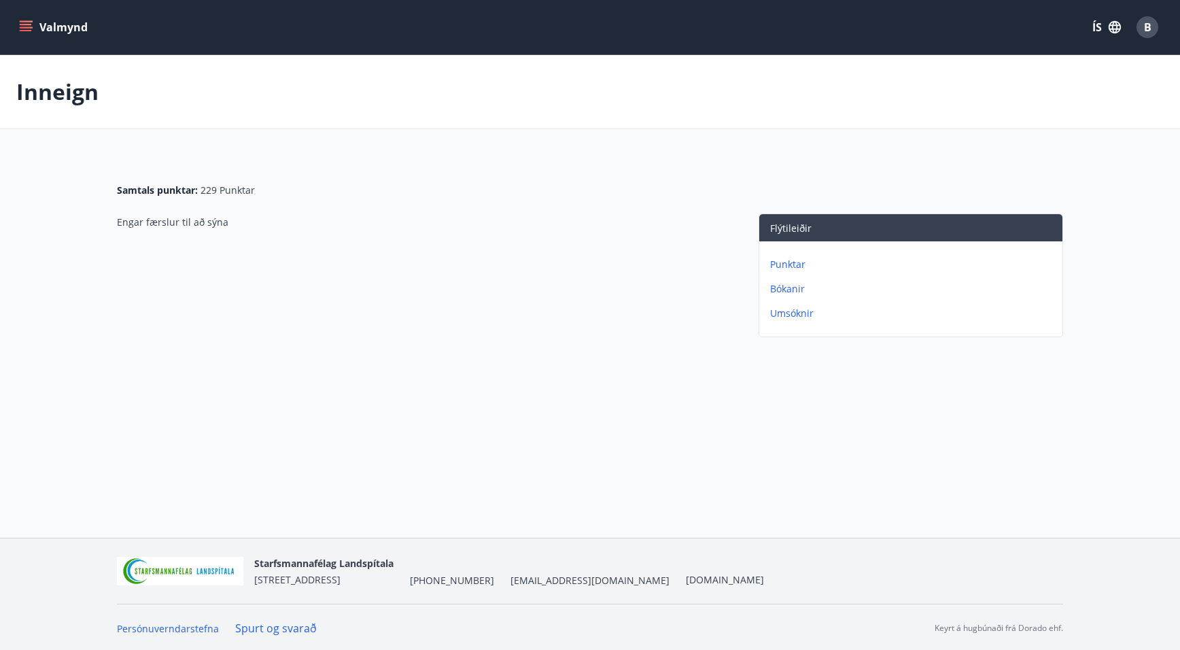
click at [776, 288] on p "Bókanir" at bounding box center [913, 289] width 287 height 14
